Goal: Task Accomplishment & Management: Complete application form

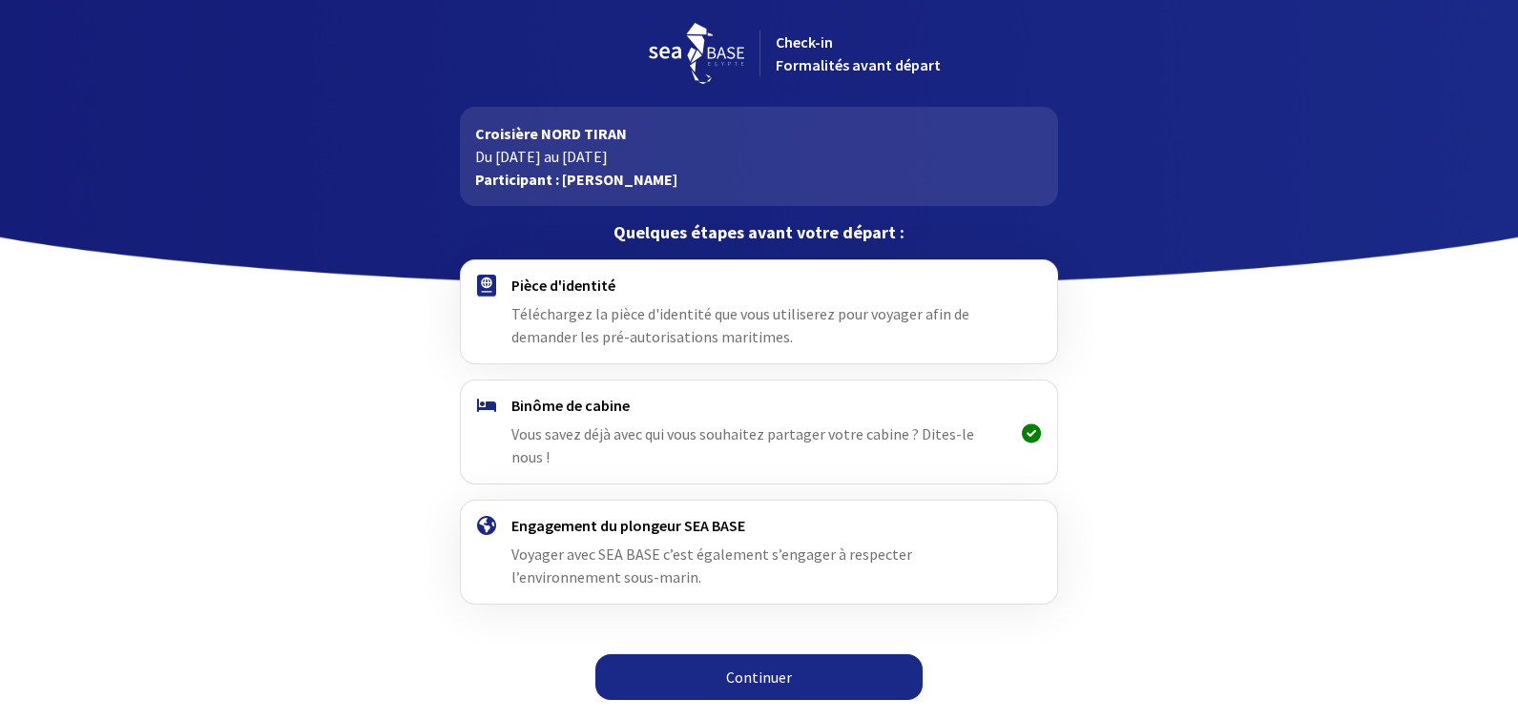
click at [773, 658] on link "Continuer" at bounding box center [758, 678] width 327 height 46
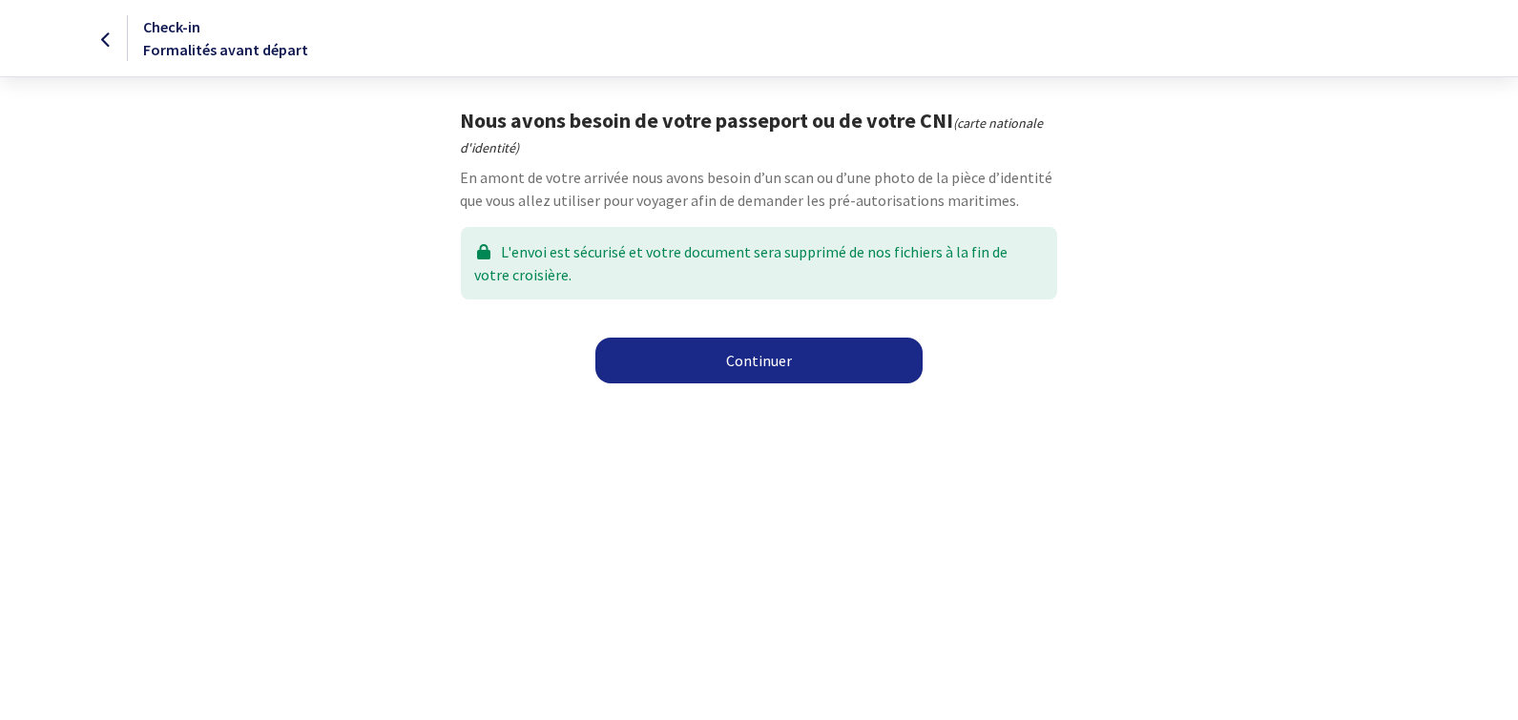
click at [751, 370] on link "Continuer" at bounding box center [758, 361] width 327 height 46
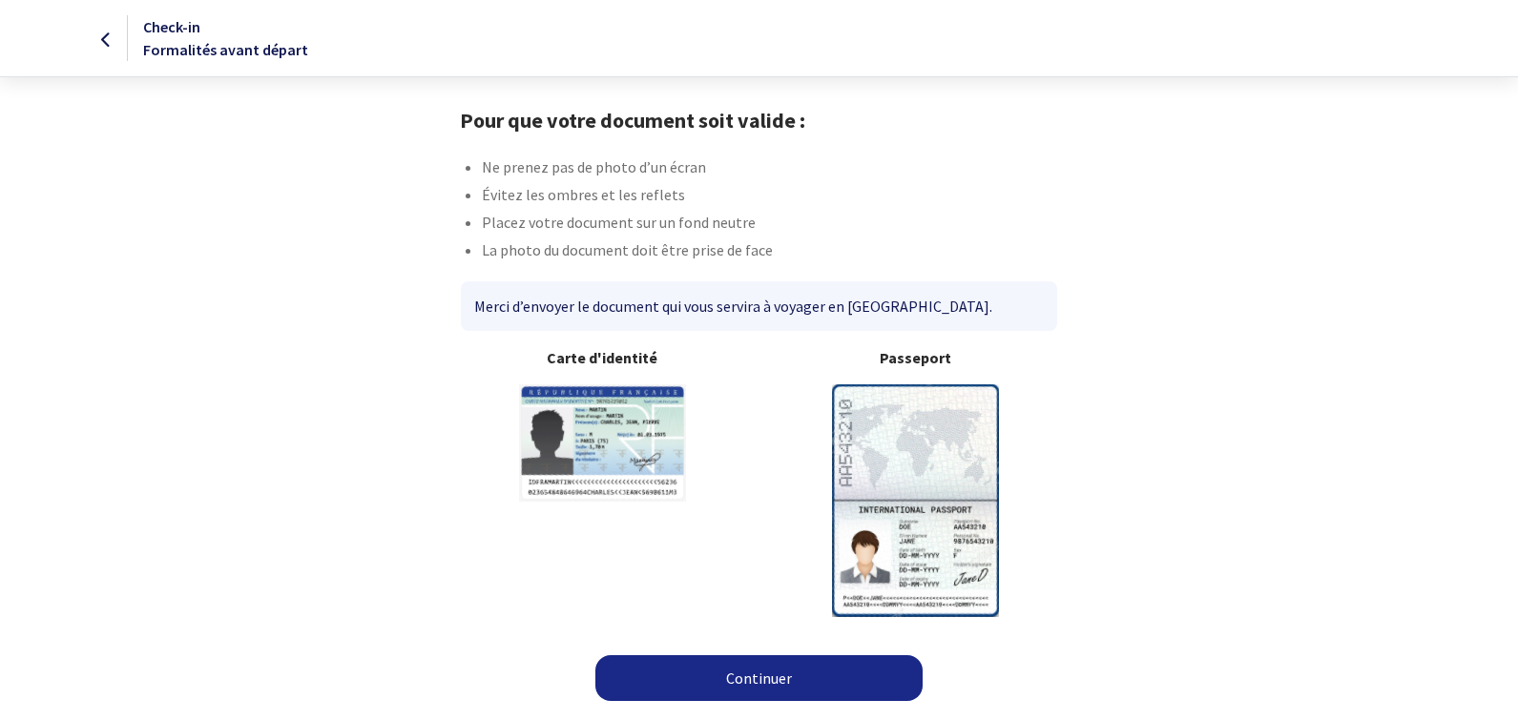
click at [773, 689] on link "Continuer" at bounding box center [758, 679] width 327 height 46
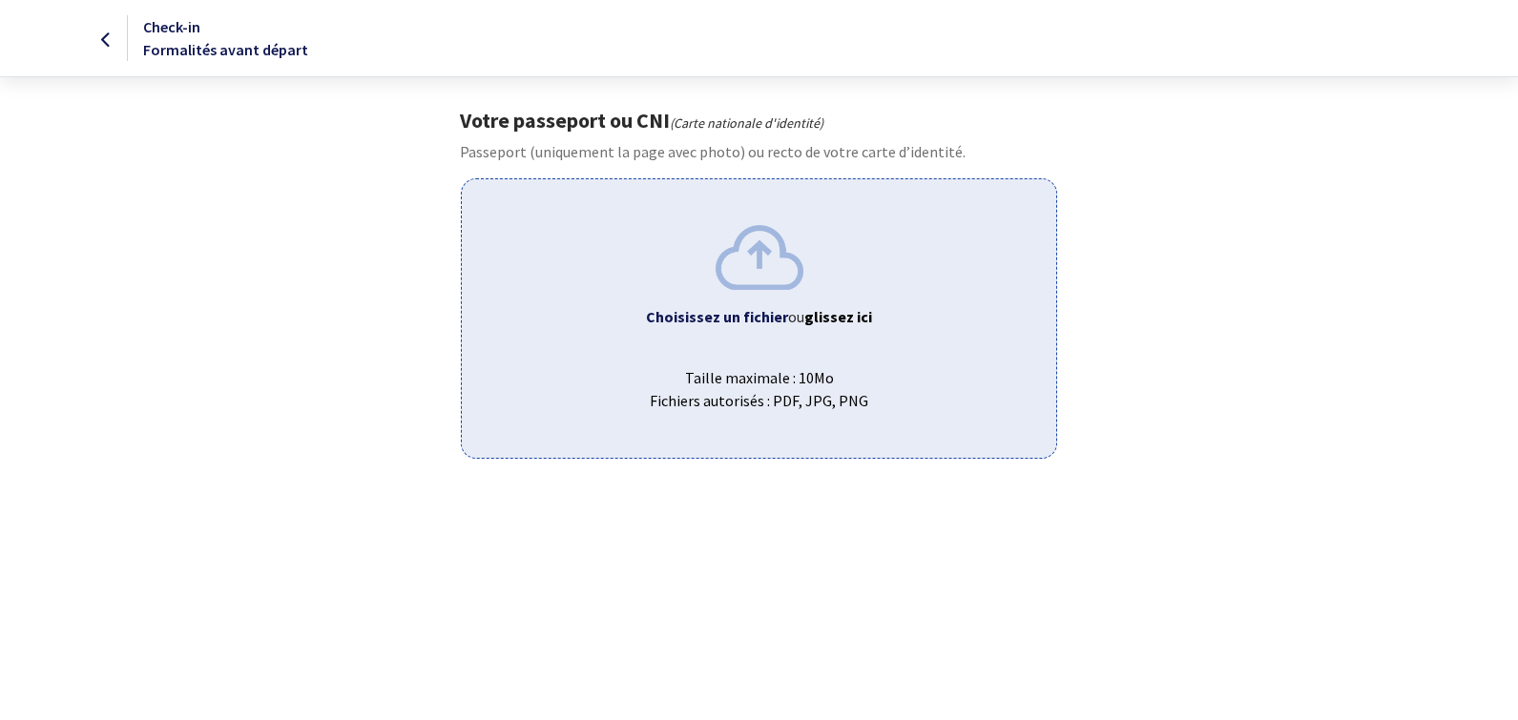
click at [735, 317] on b "Choisissez un fichier" at bounding box center [717, 316] width 142 height 19
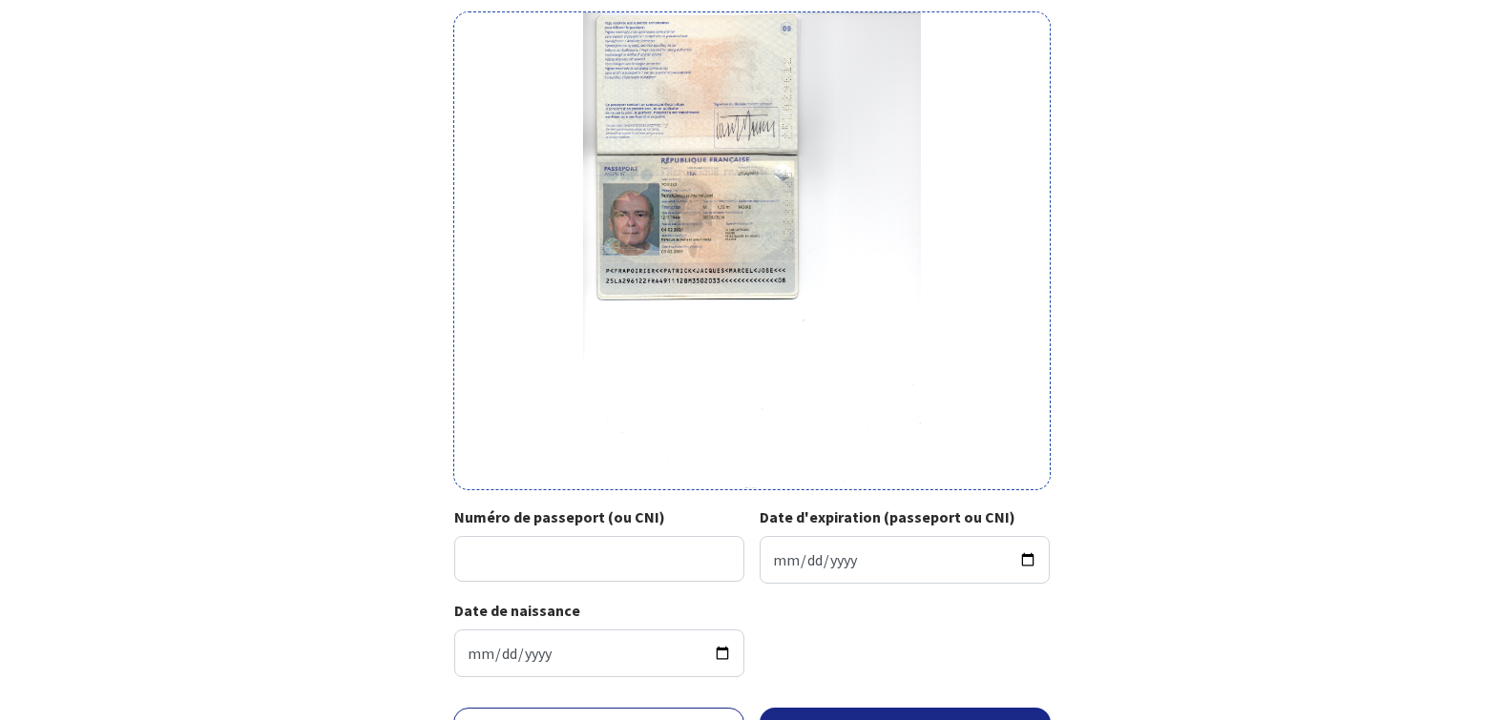
scroll to position [191, 0]
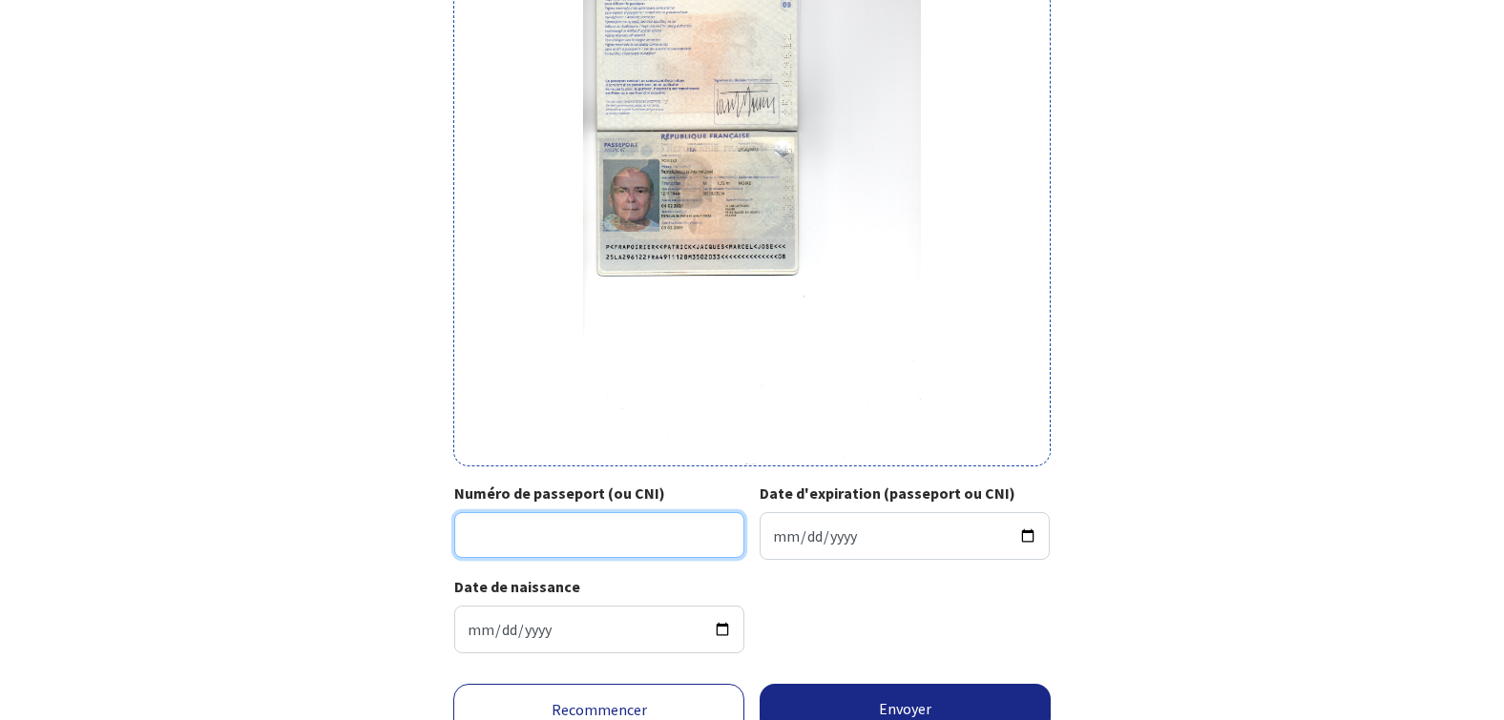
click at [467, 531] on input "Numéro de passeport (ou CNI)" at bounding box center [599, 535] width 290 height 46
type input "25LA29612"
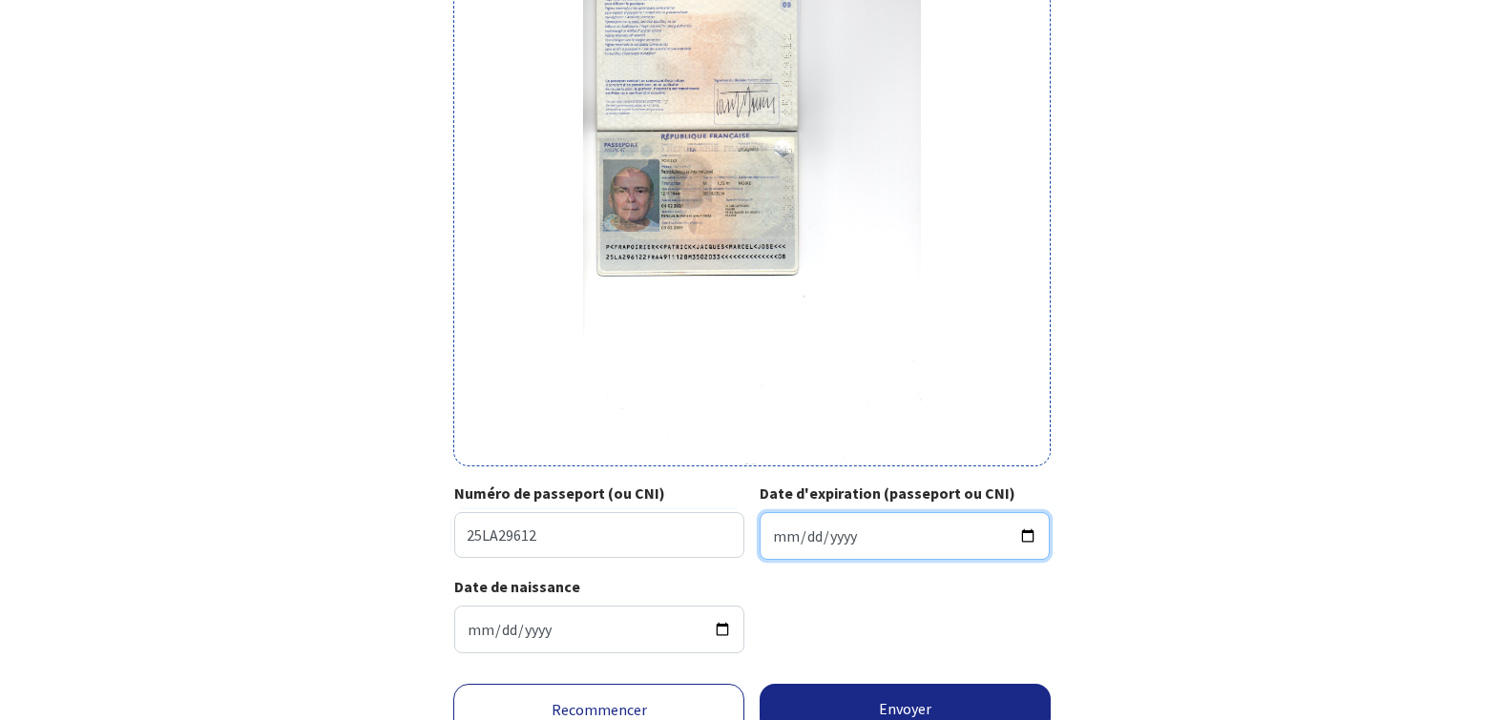
click at [779, 537] on input "Date d'expiration (passeport ou CNI)" at bounding box center [905, 536] width 290 height 48
type input "2035-02-03"
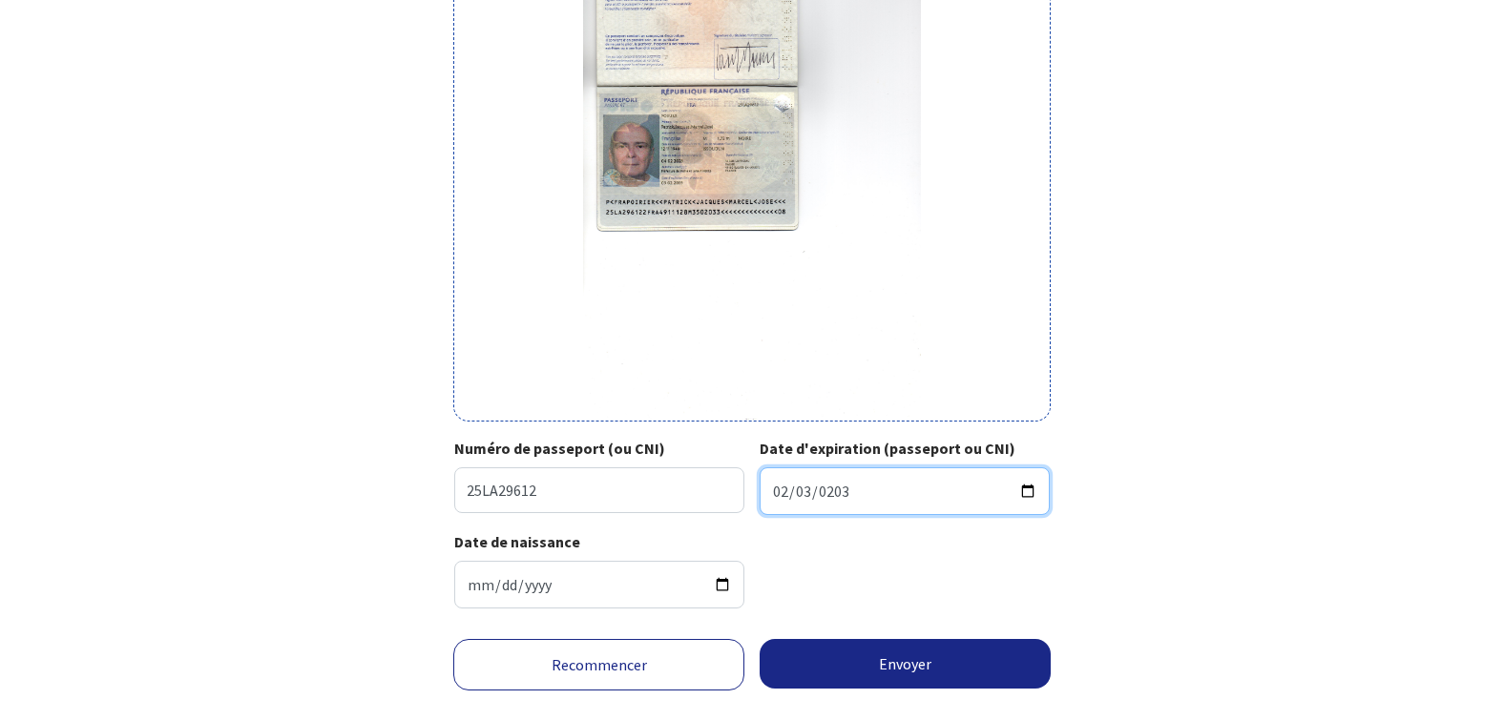
scroll to position [275, 0]
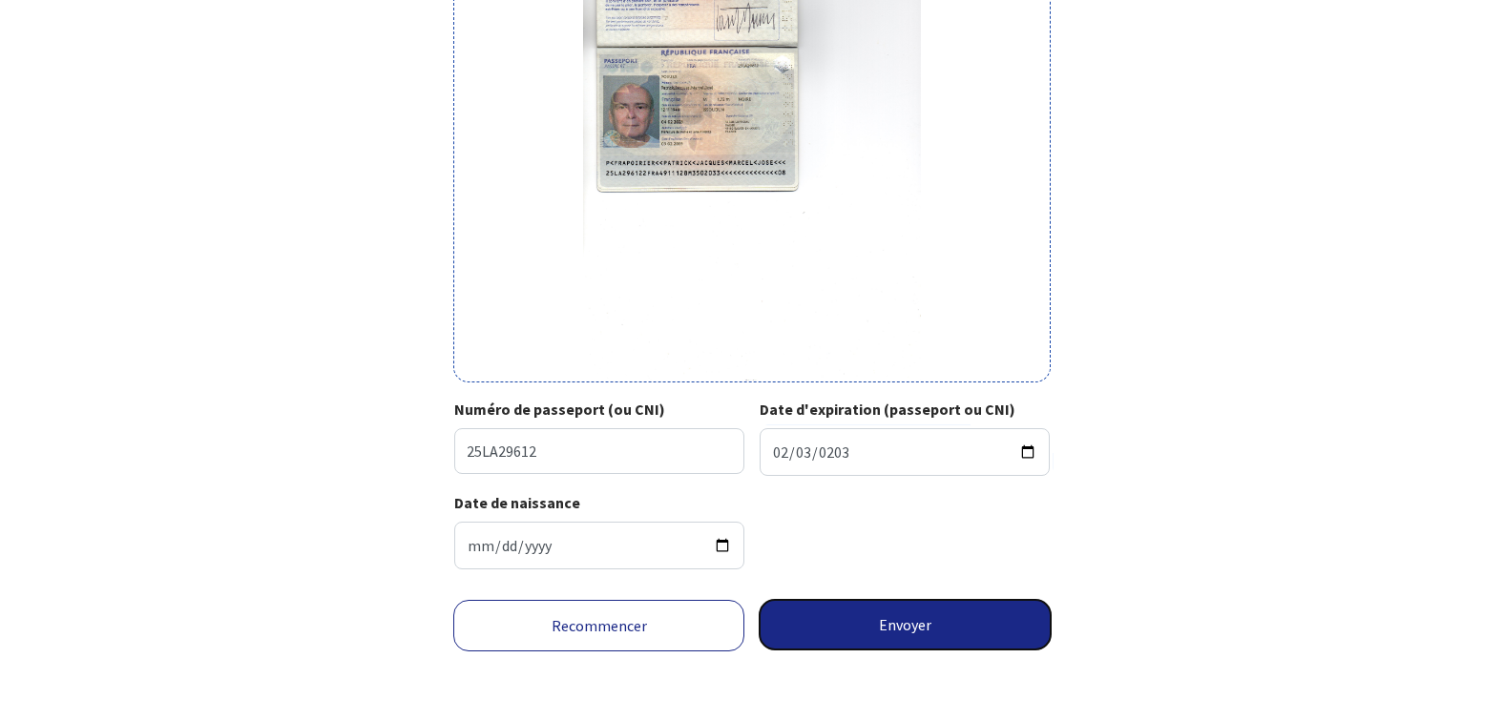
click at [897, 626] on button "Envoyer" at bounding box center [905, 625] width 291 height 50
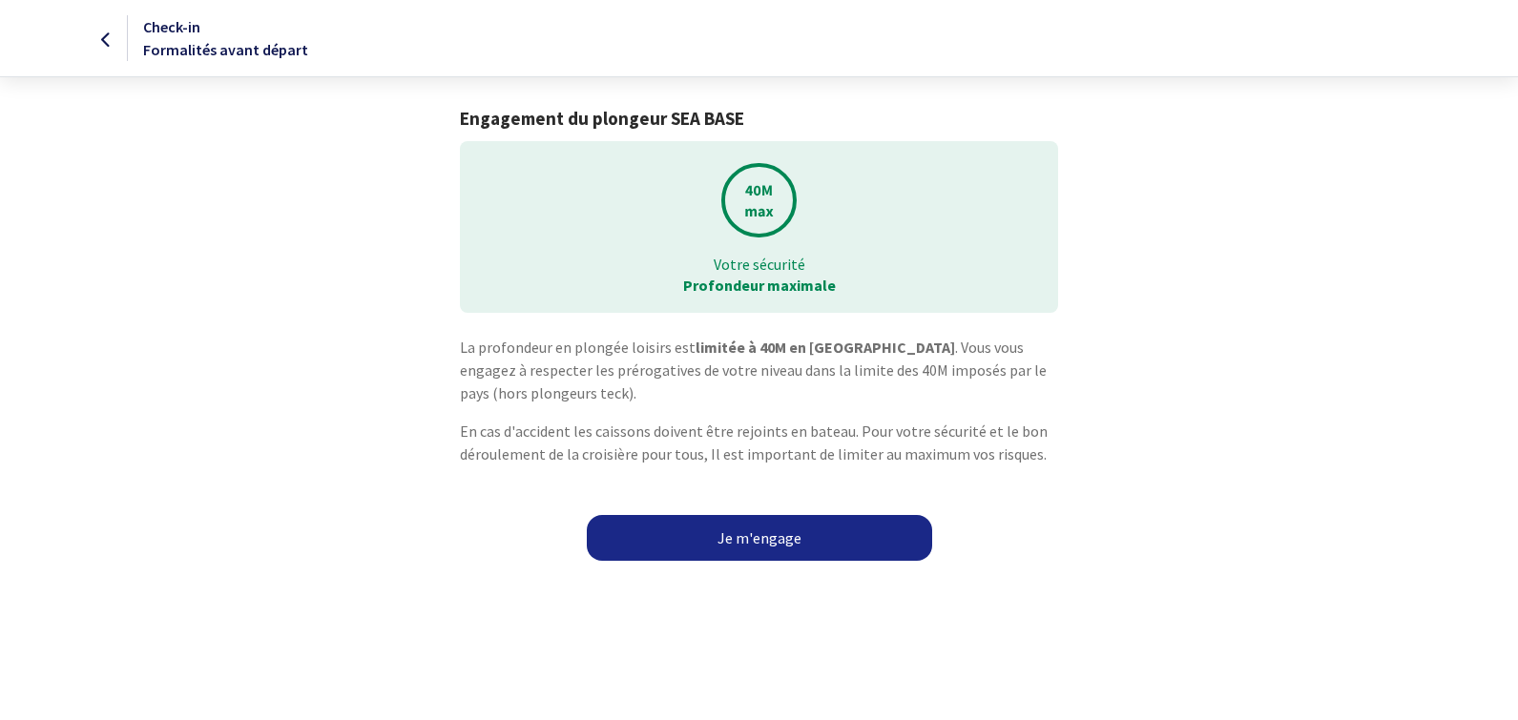
click at [774, 544] on link "Je m'engage" at bounding box center [759, 538] width 345 height 46
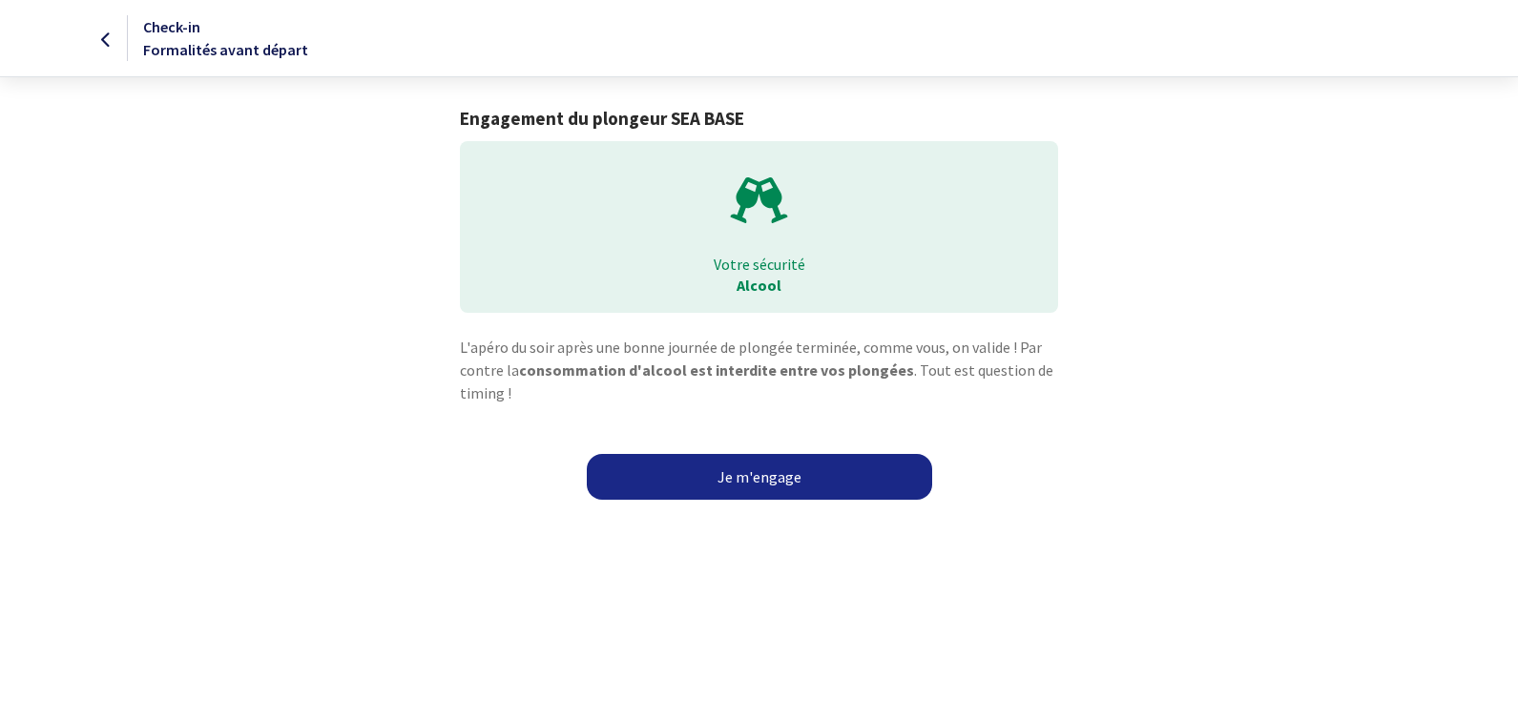
click at [771, 481] on link "Je m'engage" at bounding box center [759, 477] width 345 height 46
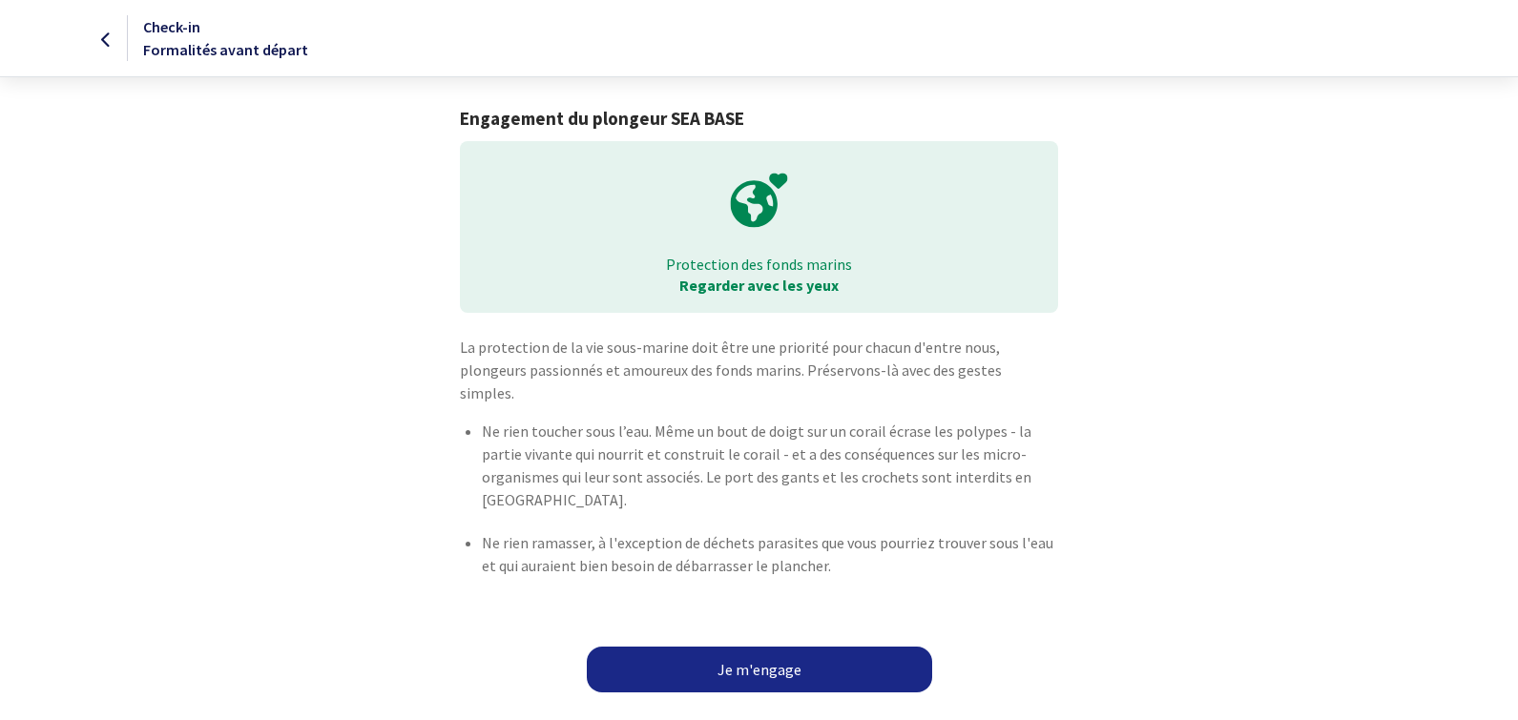
click at [776, 656] on link "Je m'engage" at bounding box center [759, 670] width 345 height 46
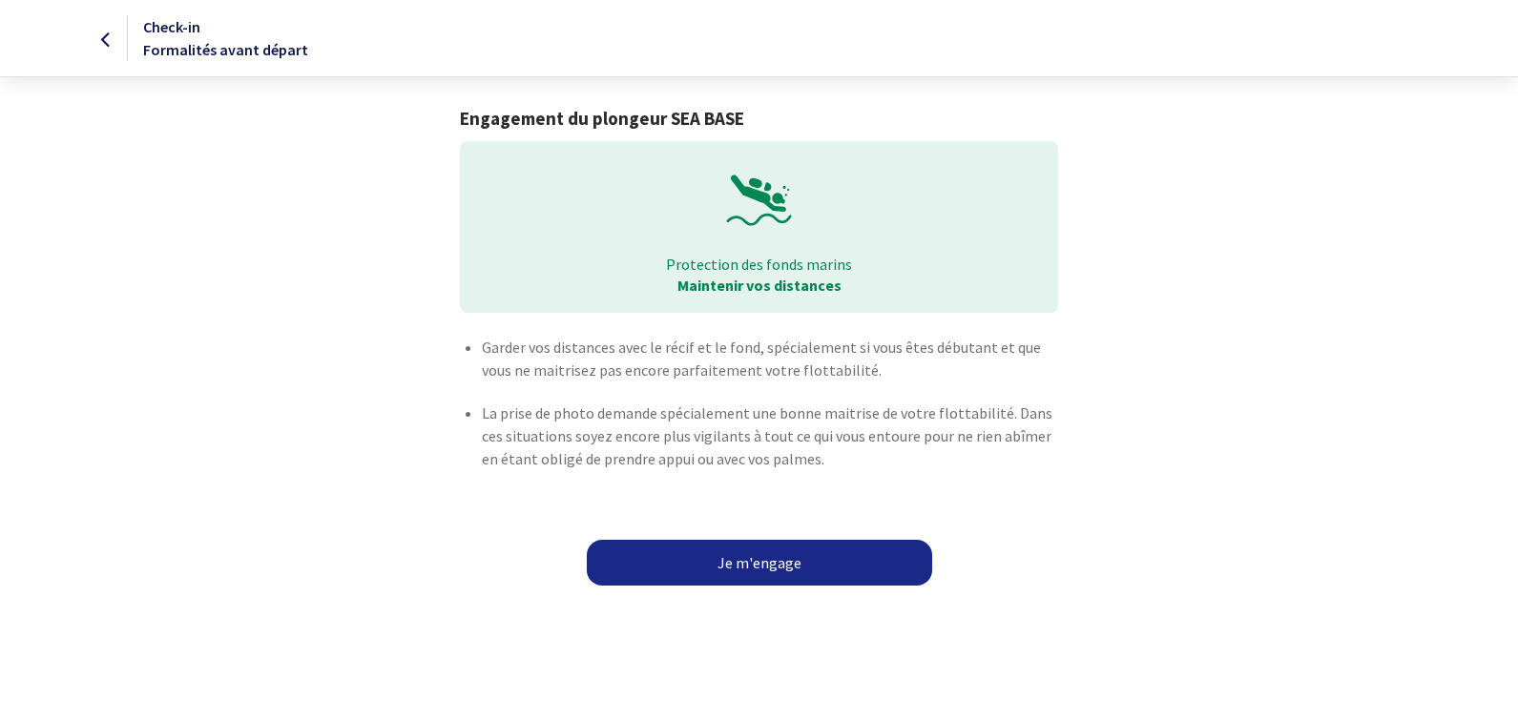
click at [762, 568] on link "Je m'engage" at bounding box center [759, 563] width 345 height 46
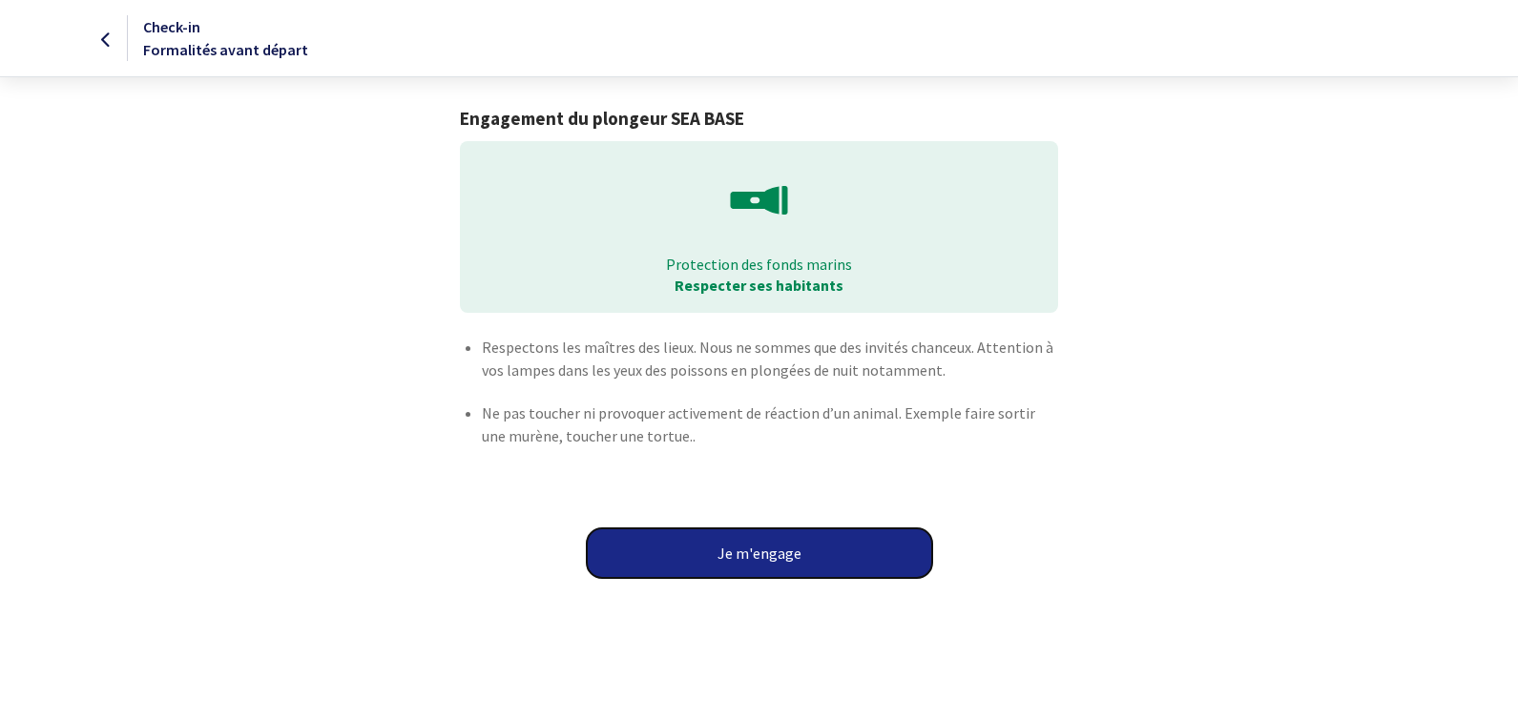
click at [762, 562] on button "Je m'engage" at bounding box center [759, 554] width 345 height 50
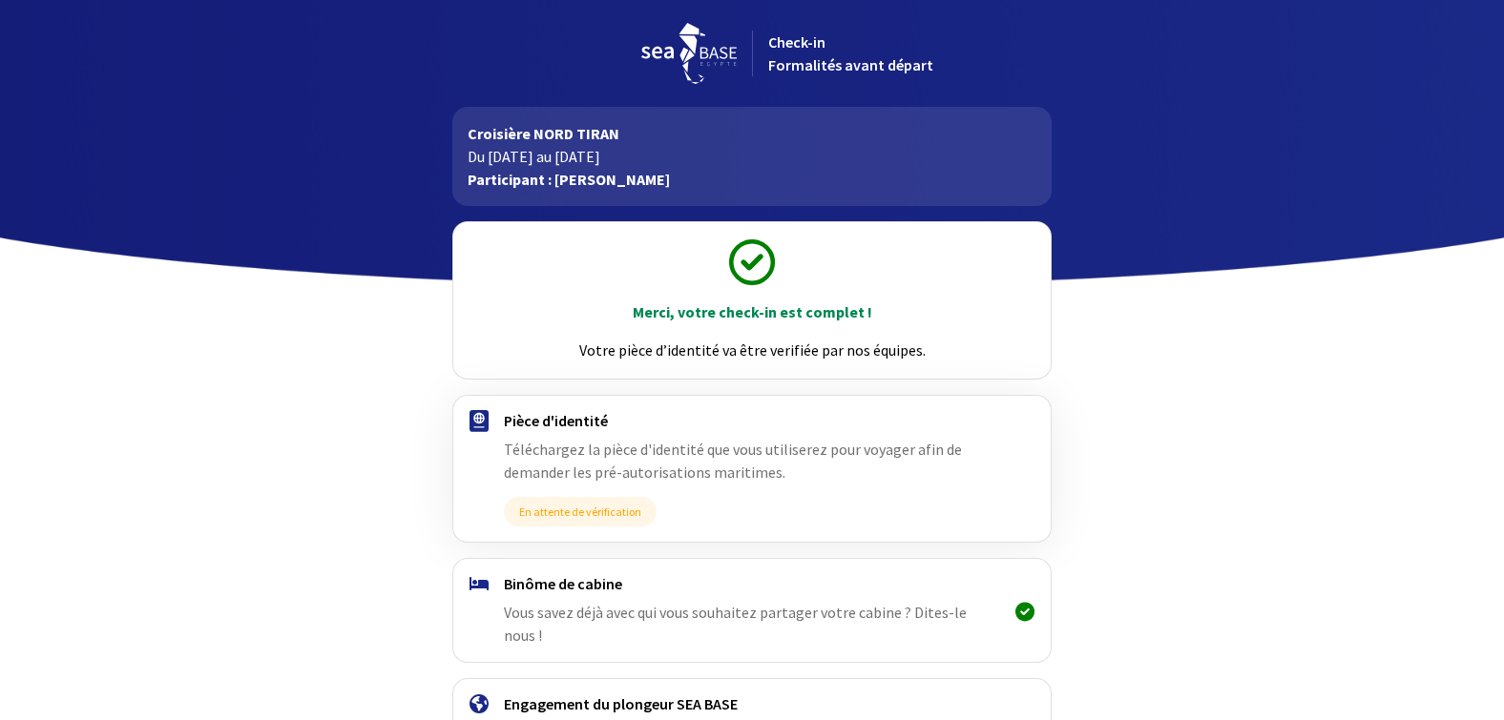
click at [762, 607] on span "Vous savez déjà avec qui vous souhaitez partager votre cabine ? Dites-le nous !" at bounding box center [735, 624] width 463 height 42
click at [1029, 612] on icon at bounding box center [1024, 612] width 19 height 1
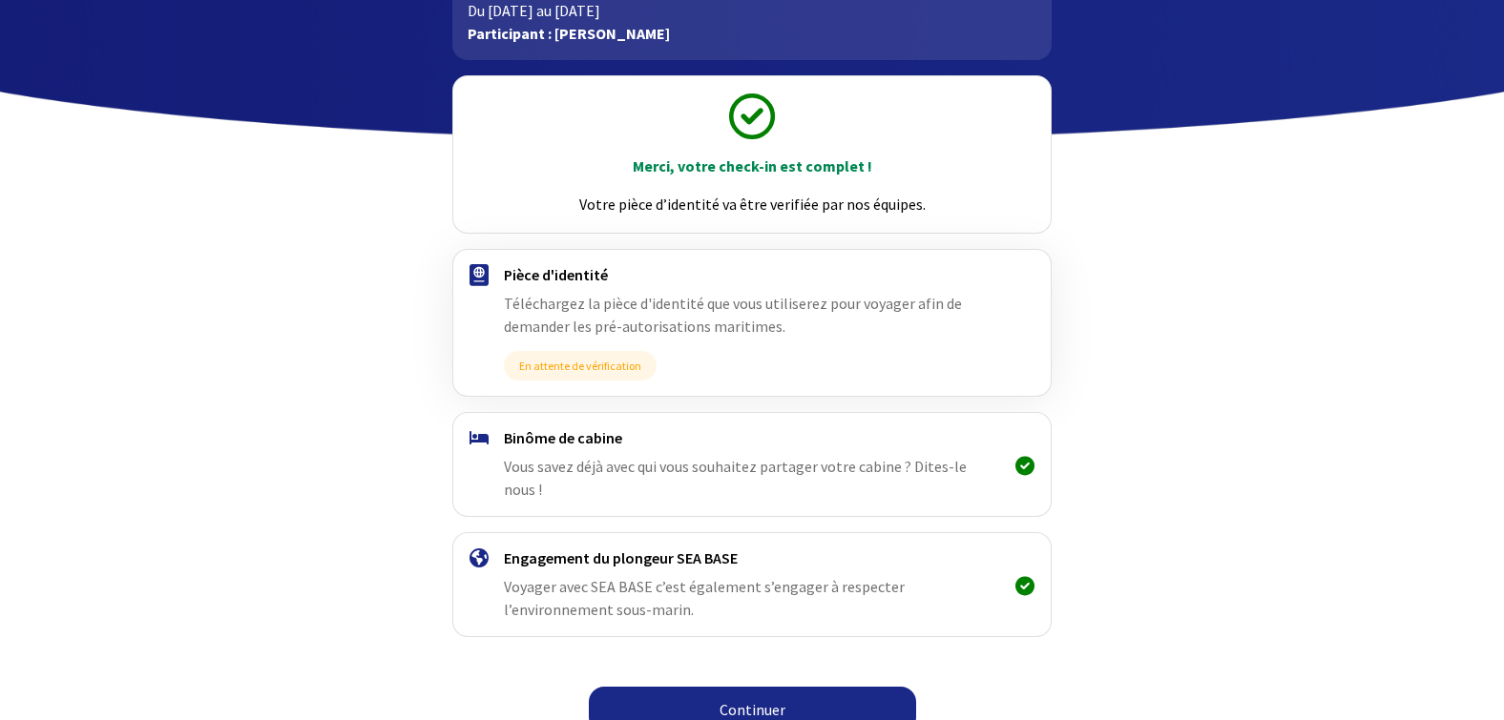
scroll to position [147, 0]
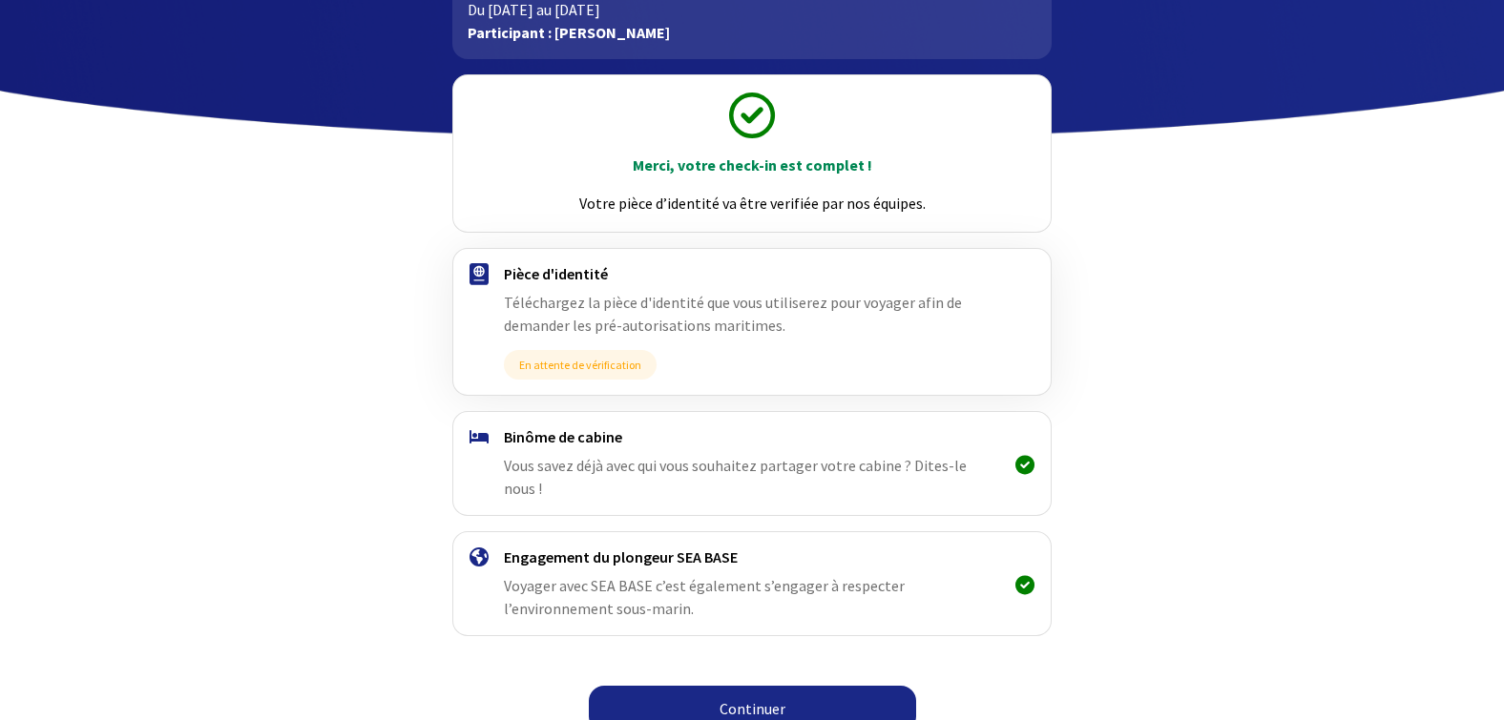
click at [746, 693] on link "Continuer" at bounding box center [752, 709] width 327 height 46
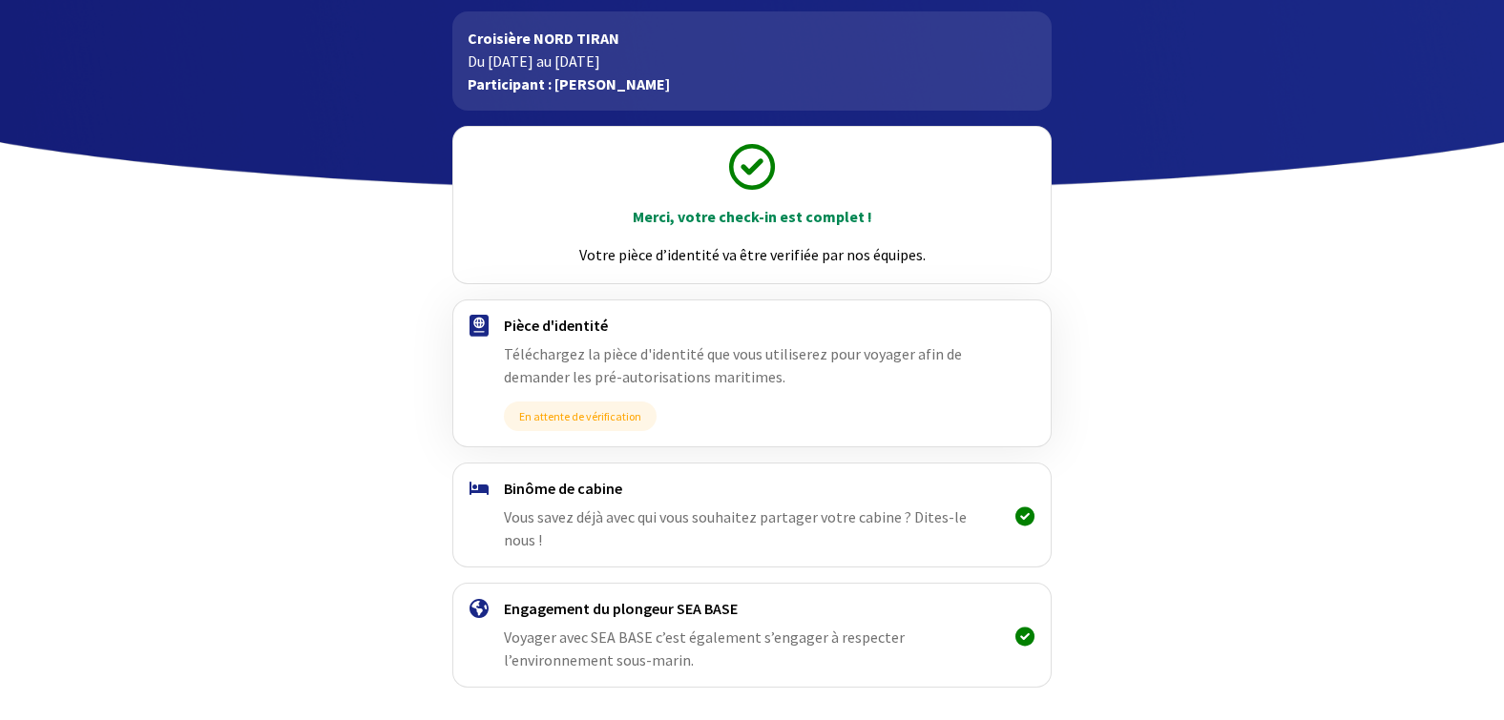
scroll to position [147, 0]
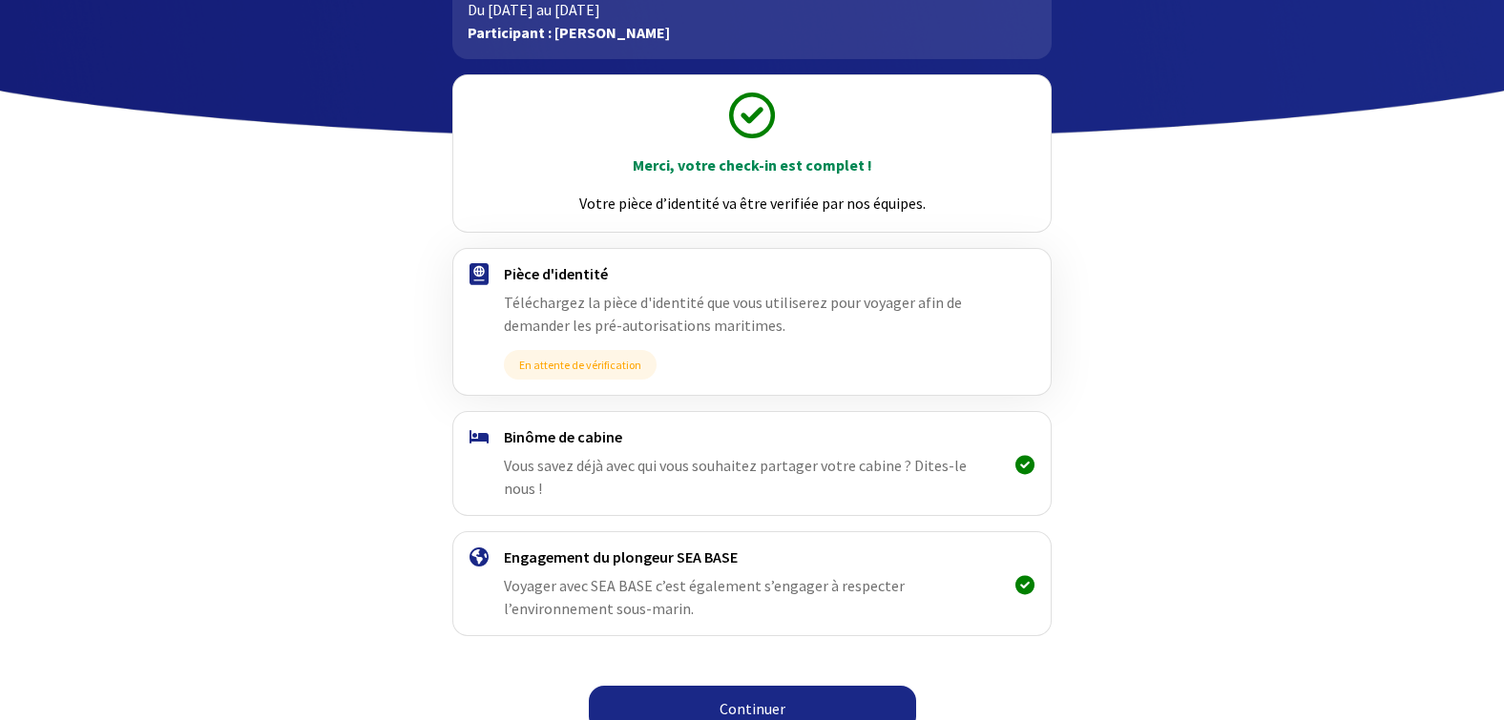
click at [803, 697] on link "Continuer" at bounding box center [752, 709] width 327 height 46
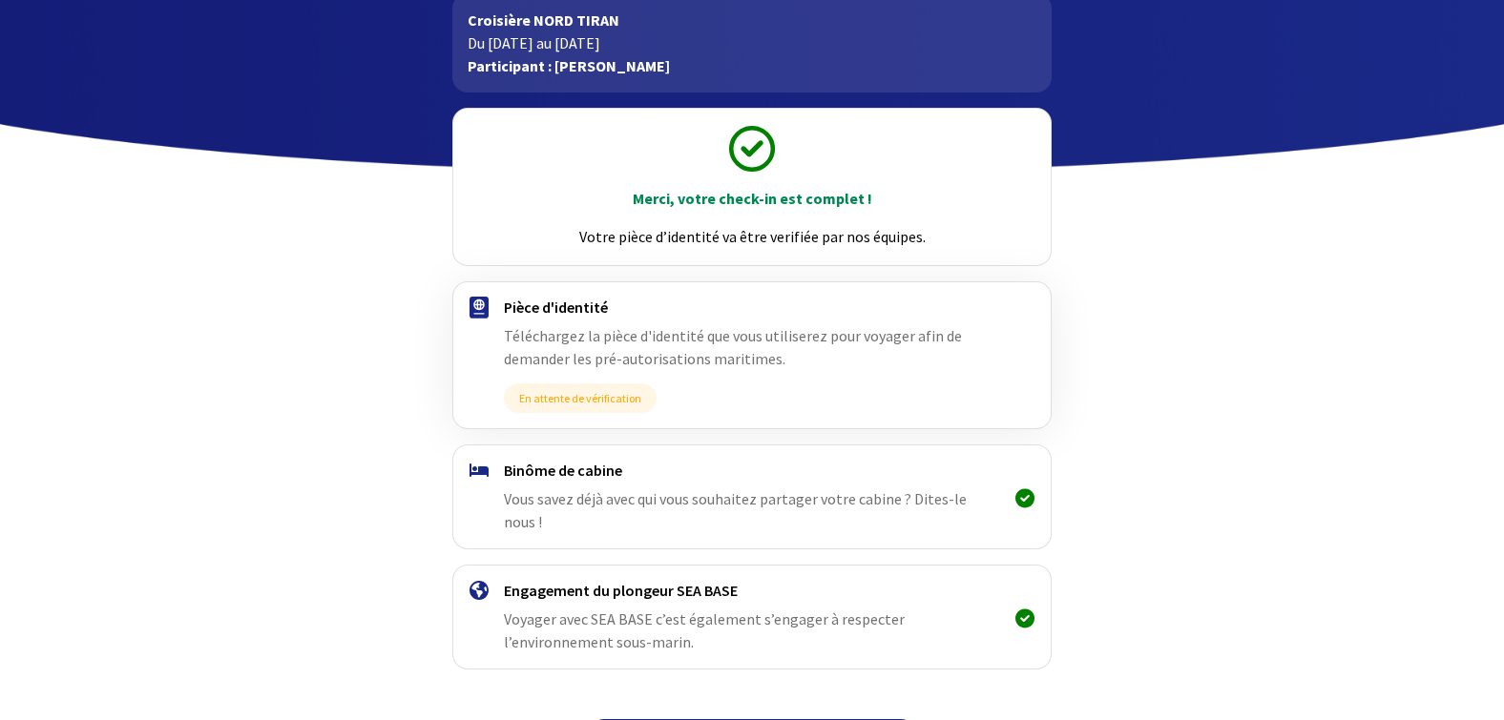
scroll to position [147, 0]
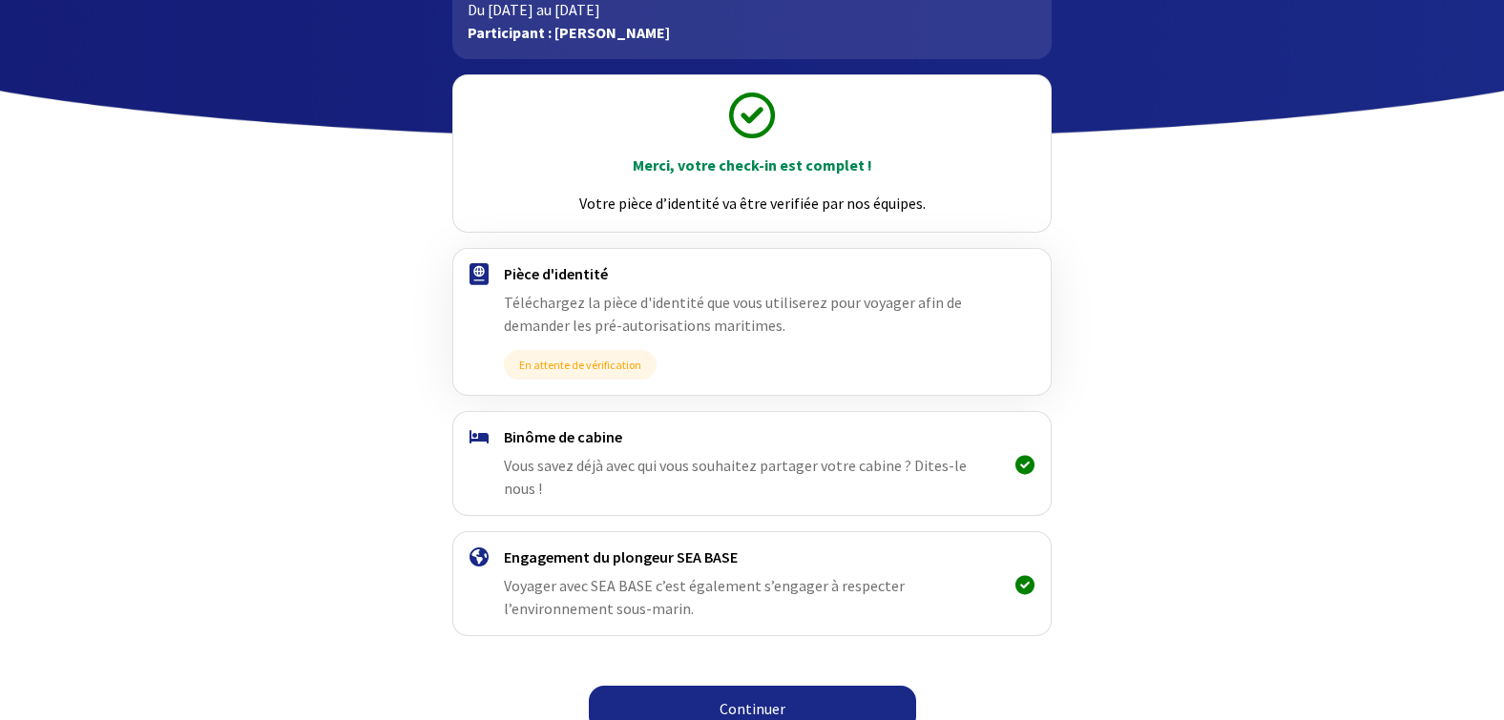
click at [785, 686] on link "Continuer" at bounding box center [752, 709] width 327 height 46
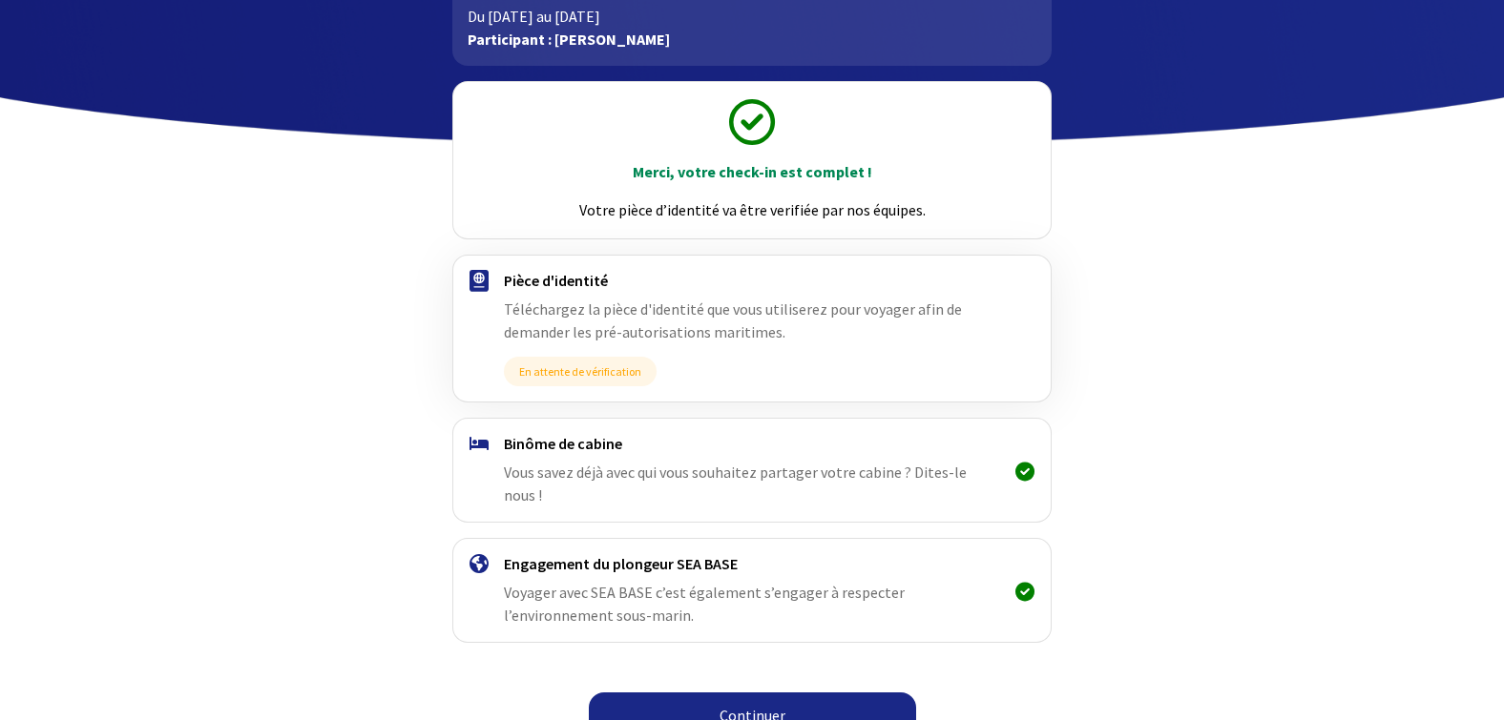
scroll to position [147, 0]
